Goal: Information Seeking & Learning: Learn about a topic

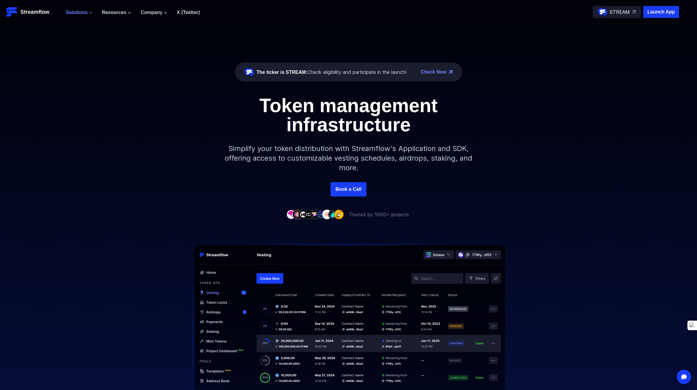
click at [76, 10] on span "Solutions" at bounding box center [77, 12] width 22 height 7
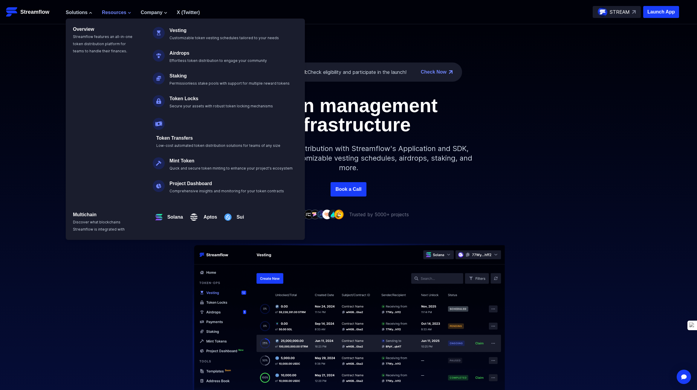
drag, startPoint x: 61, startPoint y: 56, endPoint x: 106, endPoint y: 13, distance: 61.8
click at [60, 55] on div "The ticker is STREAM: Check eligibility and participate in the launch! Check No…" at bounding box center [348, 103] width 697 height 158
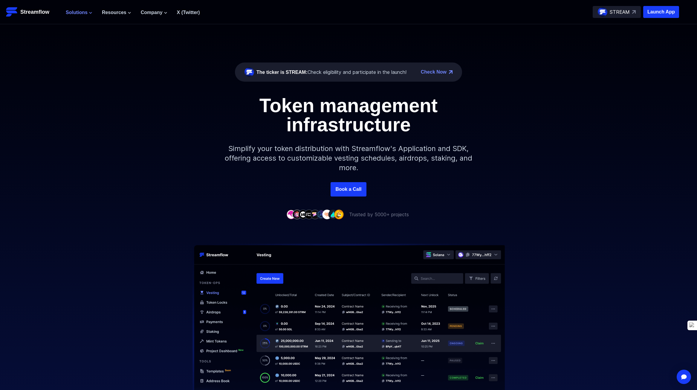
click at [80, 13] on span "Solutions" at bounding box center [77, 12] width 22 height 7
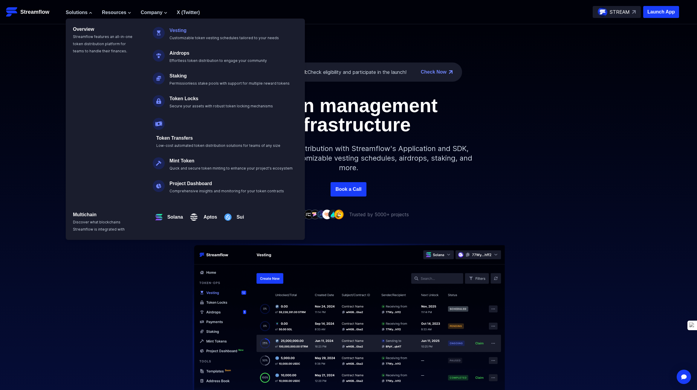
click at [179, 30] on link "Vesting" at bounding box center [178, 30] width 17 height 5
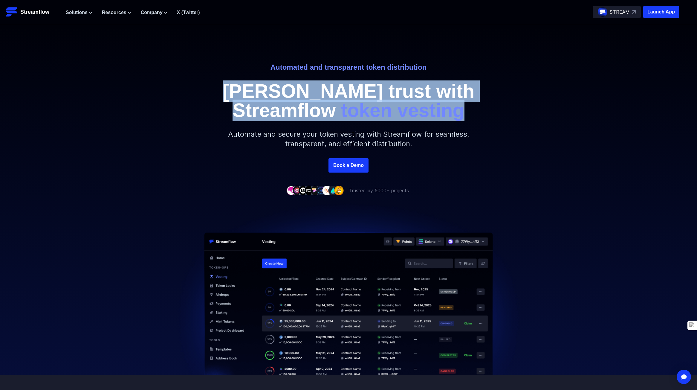
drag, startPoint x: 264, startPoint y: 90, endPoint x: 430, endPoint y: 111, distance: 167.8
click at [430, 111] on div "Automated and transparent token distribution Foster trust with Streamflow token…" at bounding box center [348, 91] width 341 height 57
click at [430, 111] on p "Foster trust with Streamflow token vesting" at bounding box center [348, 101] width 269 height 38
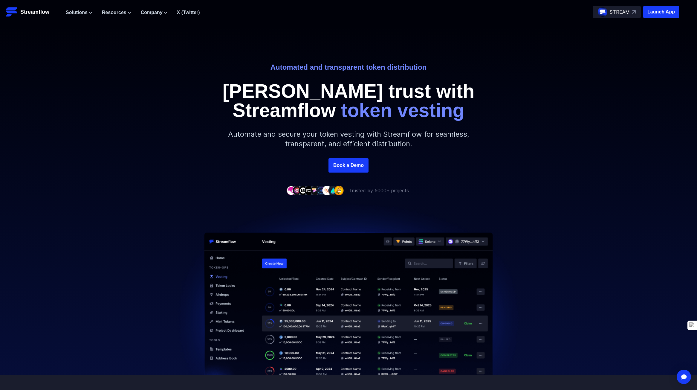
drag, startPoint x: 466, startPoint y: 113, endPoint x: 515, endPoint y: 87, distance: 55.1
click at [464, 112] on p "Foster trust with Streamflow token vesting" at bounding box center [348, 101] width 269 height 38
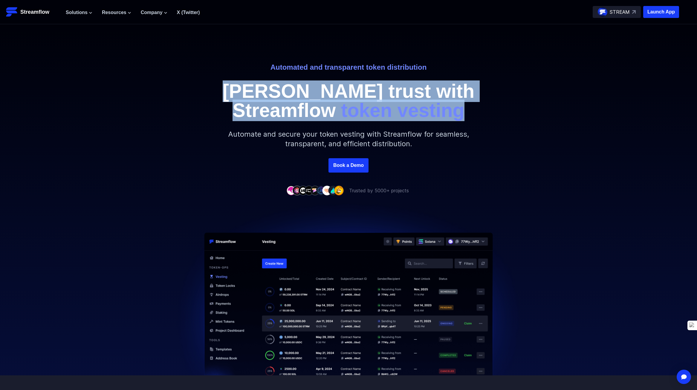
drag, startPoint x: 229, startPoint y: 88, endPoint x: 426, endPoint y: 109, distance: 198.5
click at [426, 109] on div "Automated and transparent token distribution Foster trust with Streamflow token…" at bounding box center [348, 91] width 341 height 57
click at [426, 109] on p "Foster trust with Streamflow token vesting" at bounding box center [348, 101] width 269 height 38
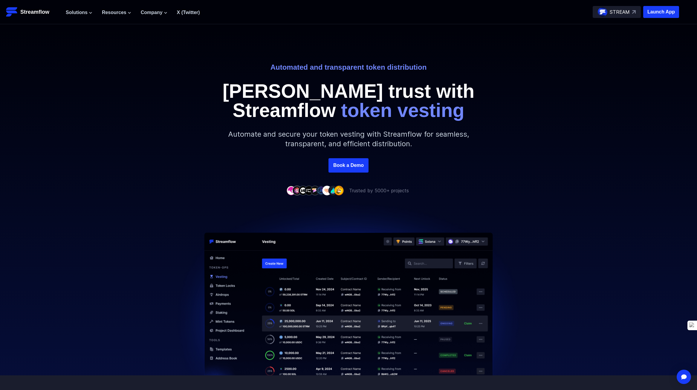
click at [408, 112] on span "token vesting" at bounding box center [403, 111] width 124 height 22
click at [88, 13] on span "Solutions" at bounding box center [77, 12] width 22 height 7
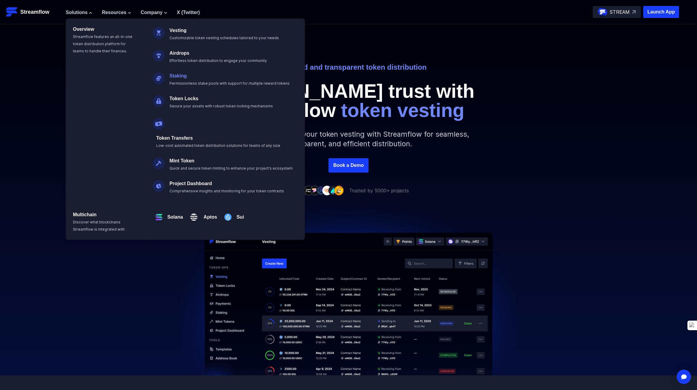
click at [182, 76] on link "Staking" at bounding box center [178, 75] width 17 height 5
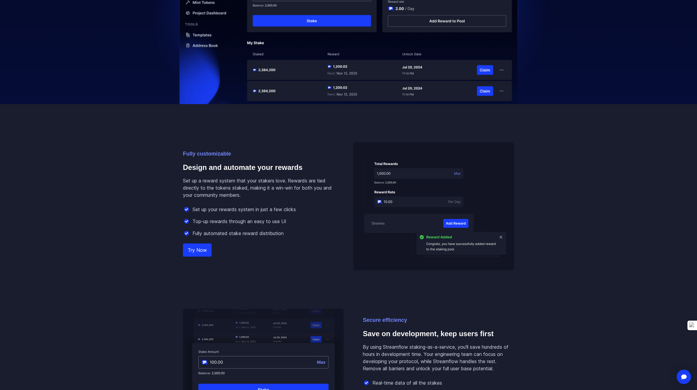
scroll to position [478, 0]
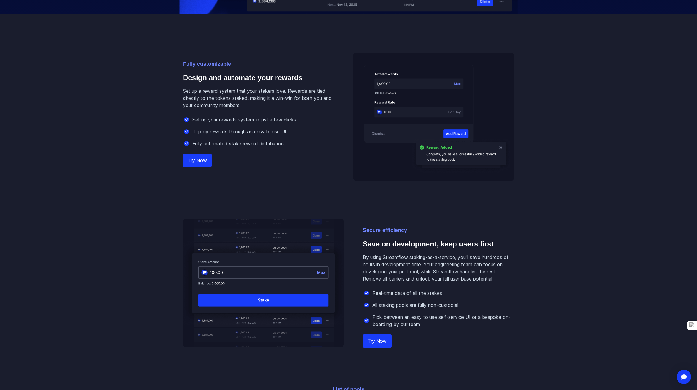
click at [359, 161] on img at bounding box center [433, 117] width 161 height 128
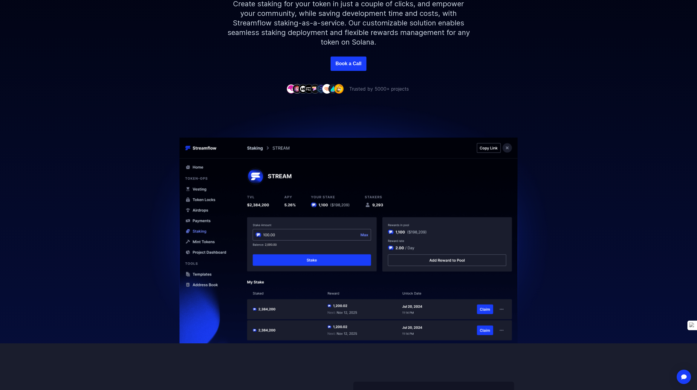
scroll to position [0, 0]
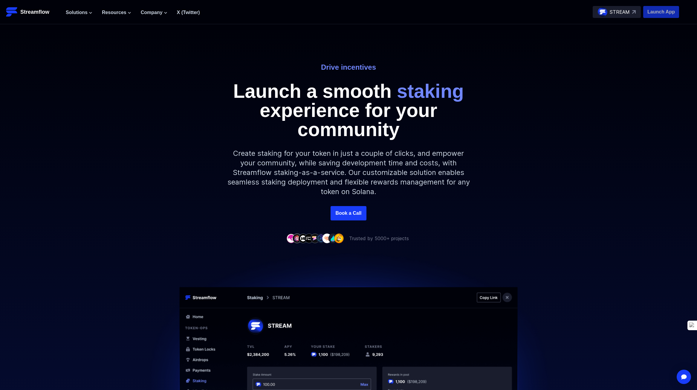
click at [650, 15] on p "Launch App" at bounding box center [662, 12] width 36 height 12
